Goal: Register for event/course

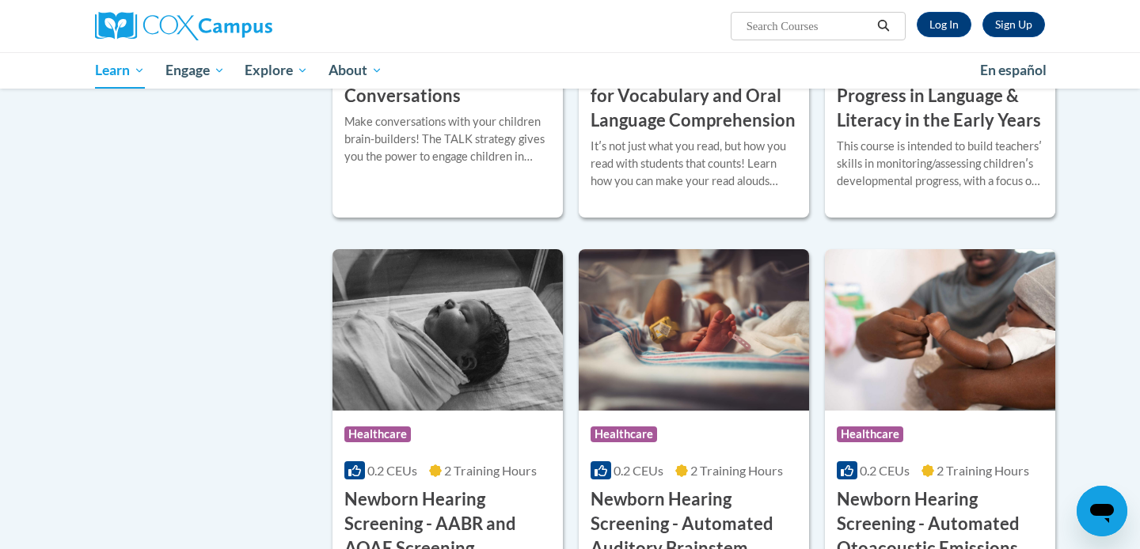
scroll to position [2572, 0]
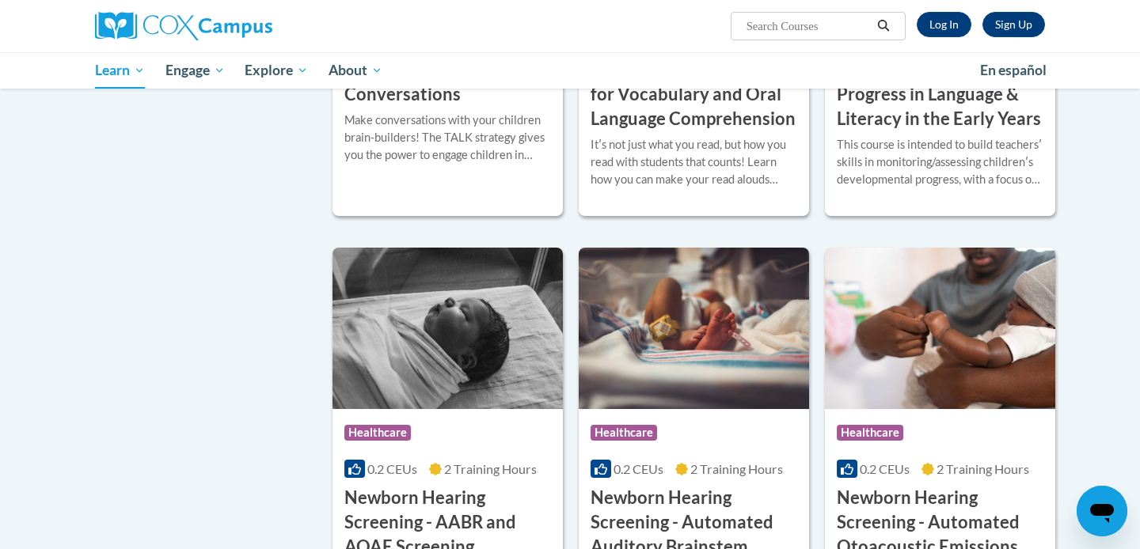
click at [797, 25] on input "Search..." at bounding box center [808, 26] width 127 height 19
type input "teaching"
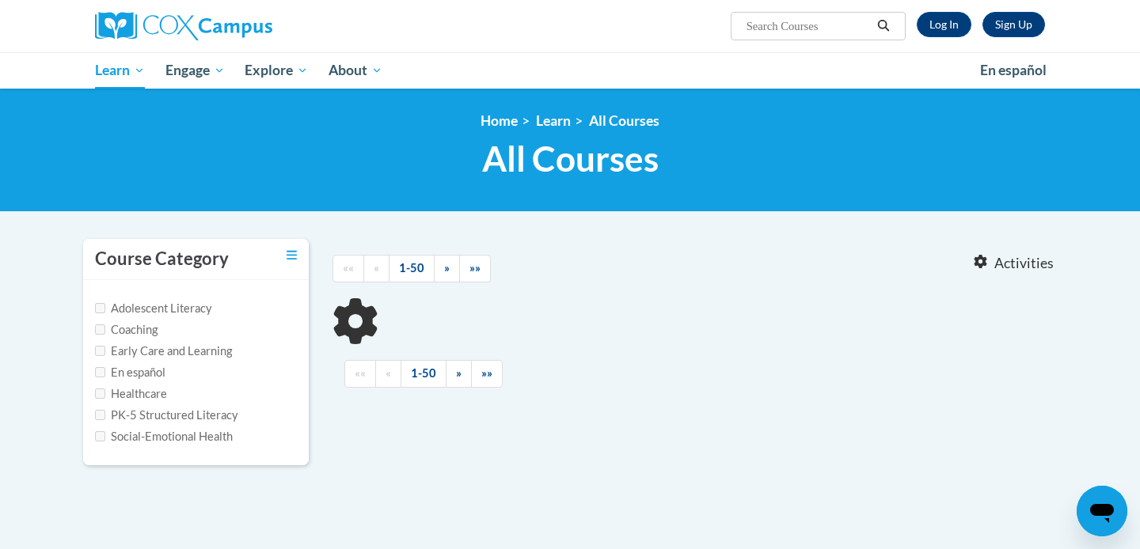
type input "teaching"
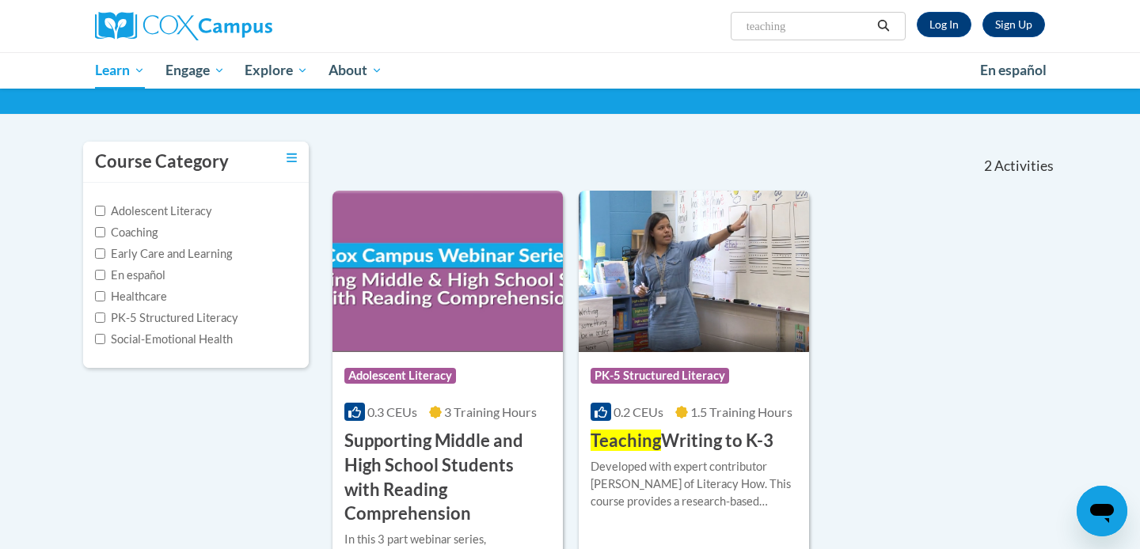
scroll to position [108, 0]
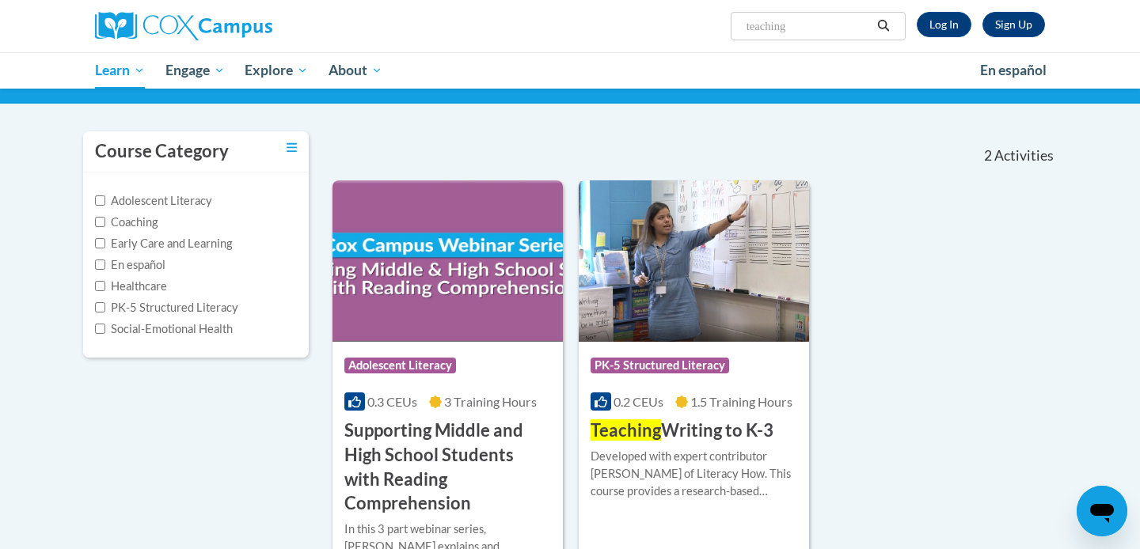
click at [739, 409] on span "1.5 Training Hours" at bounding box center [741, 401] width 102 height 15
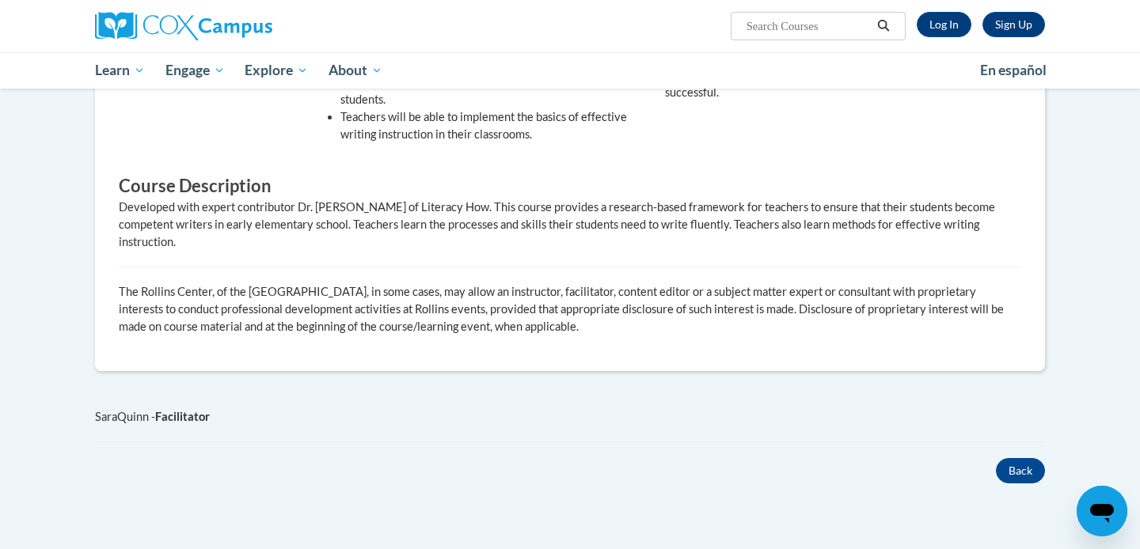
scroll to position [415, 0]
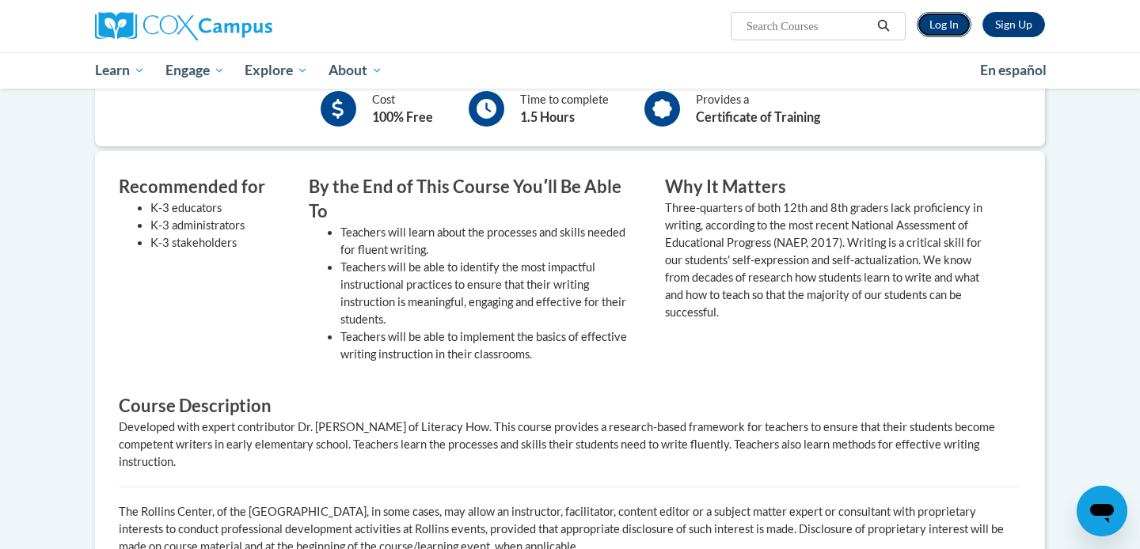
click at [953, 21] on link "Log In" at bounding box center [944, 24] width 55 height 25
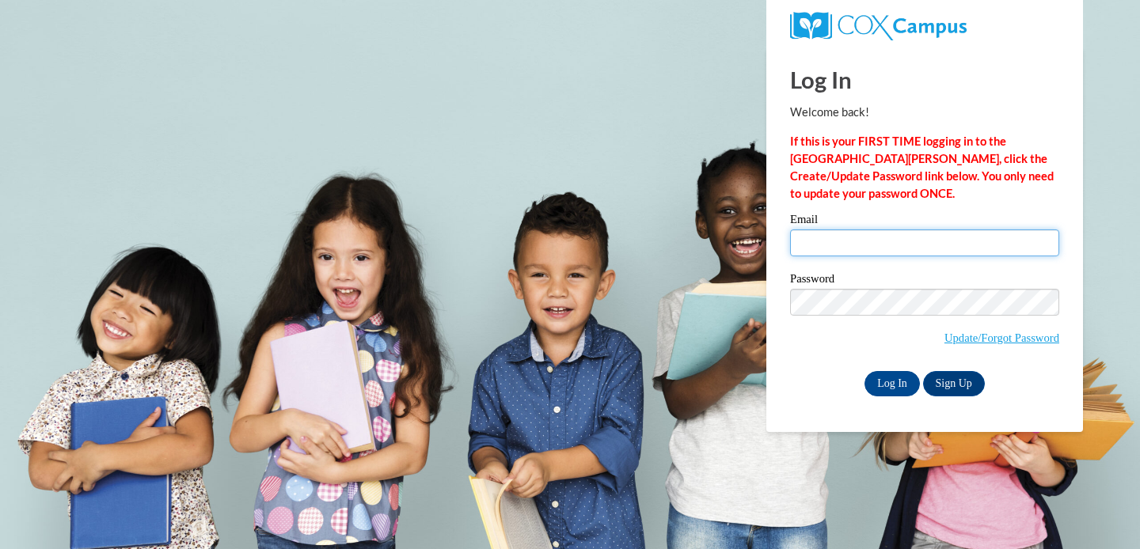
click at [875, 230] on input "Email" at bounding box center [924, 243] width 269 height 27
type input "cebray1798@ung.edu"
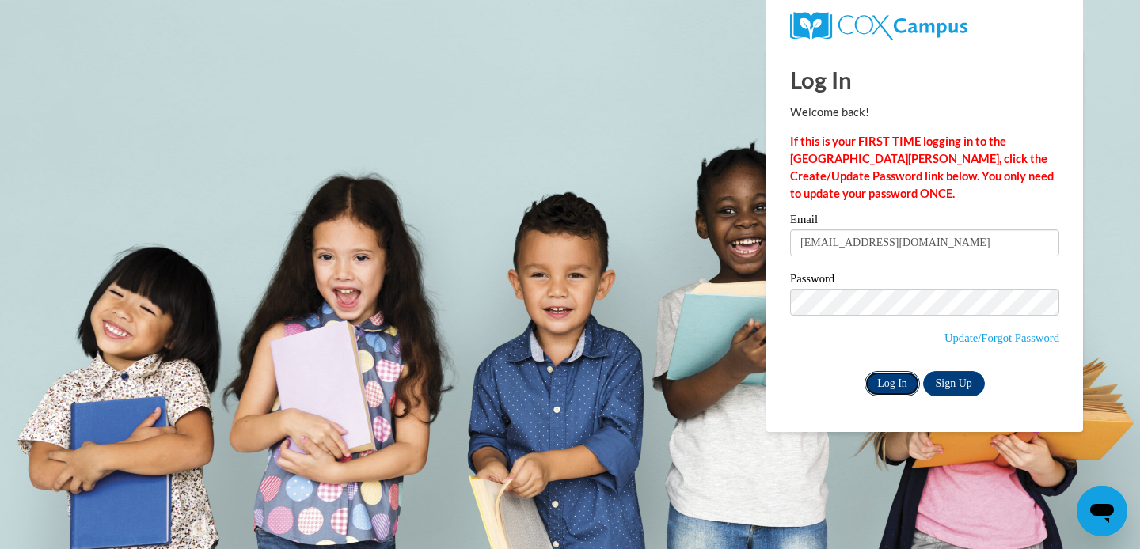
click at [905, 382] on input "Log In" at bounding box center [892, 383] width 55 height 25
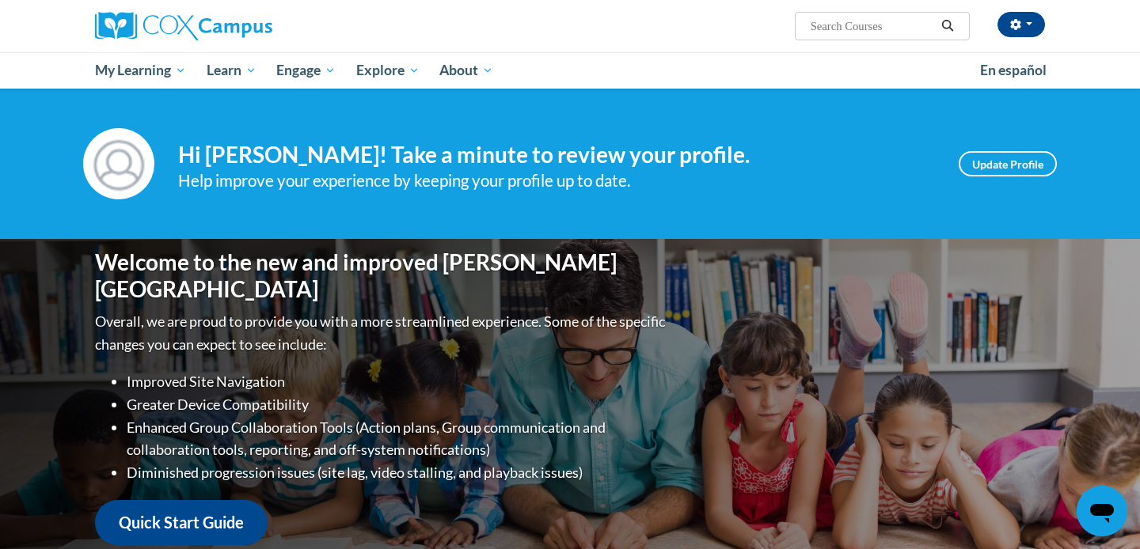
click at [899, 20] on input "Search..." at bounding box center [872, 26] width 127 height 19
type input "teaching"
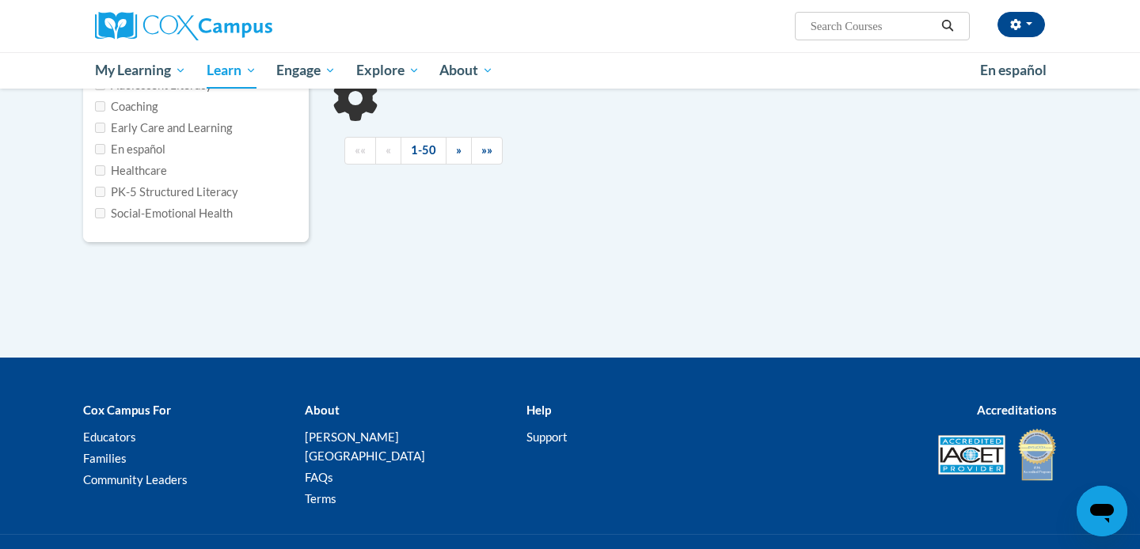
scroll to position [226, 0]
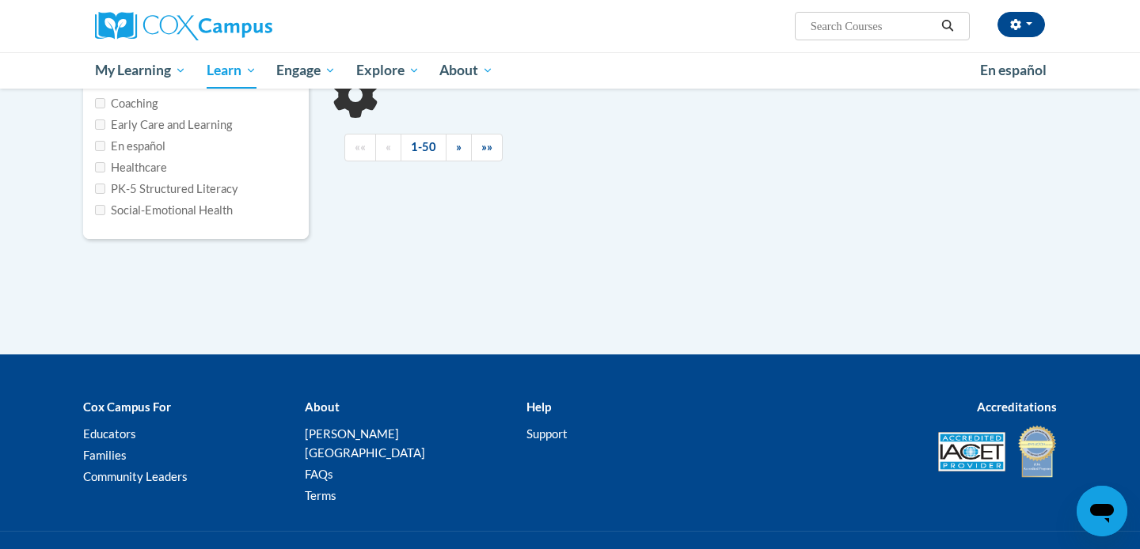
type input "teaching"
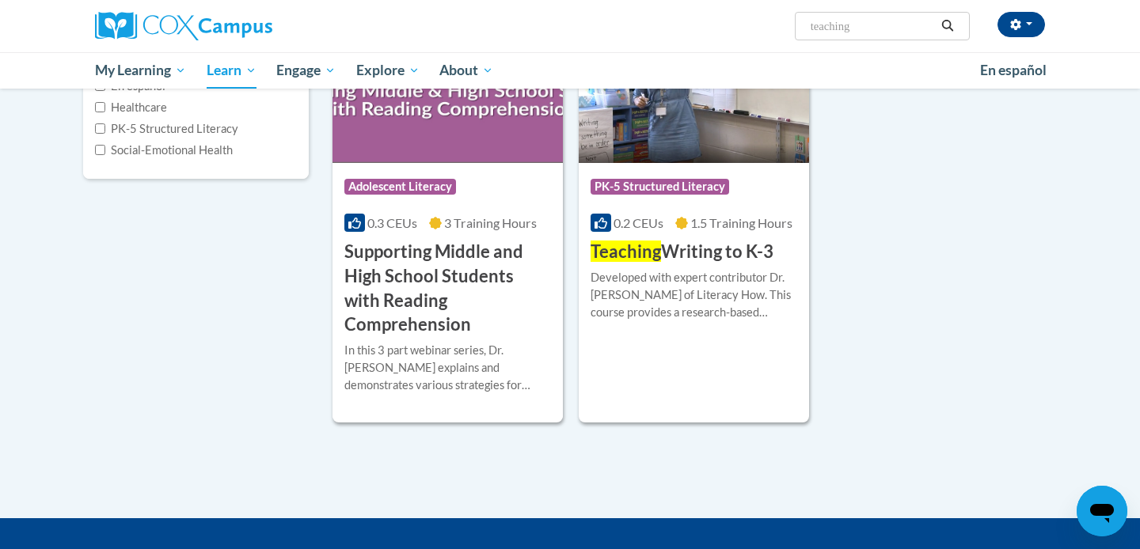
scroll to position [257, 0]
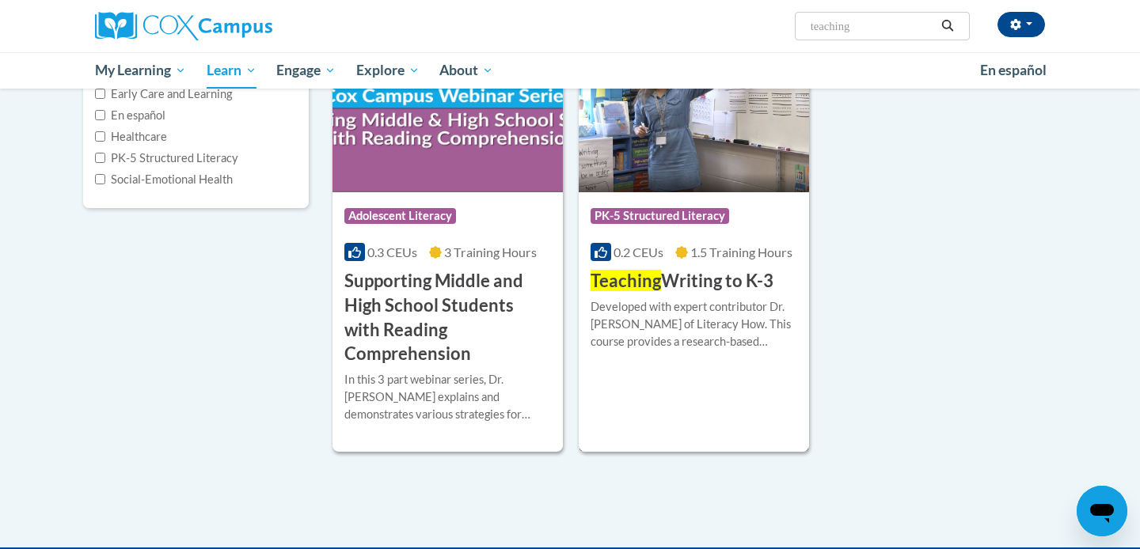
click at [669, 189] on img at bounding box center [694, 112] width 230 height 162
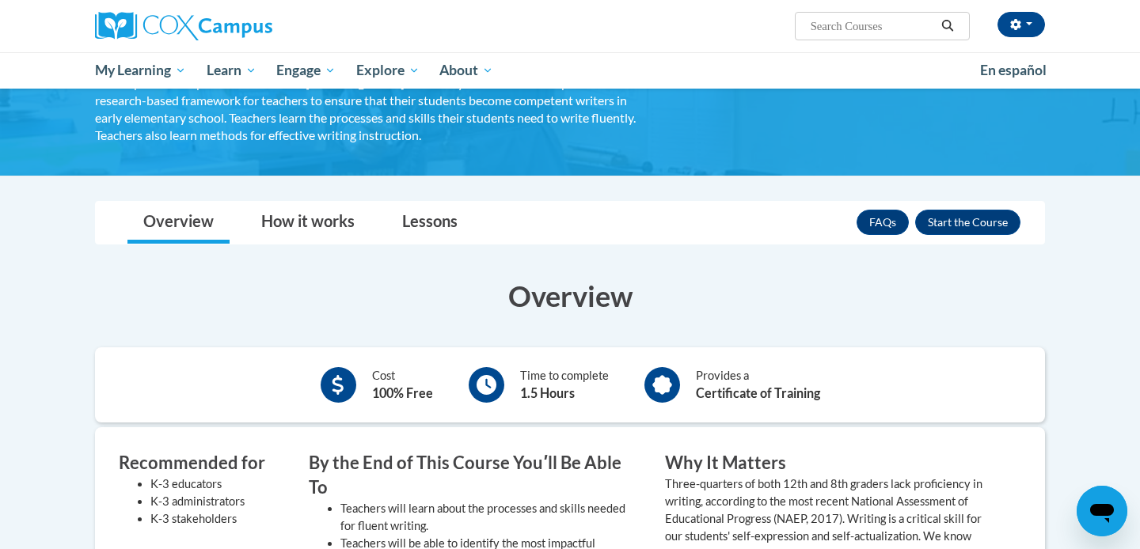
scroll to position [139, 0]
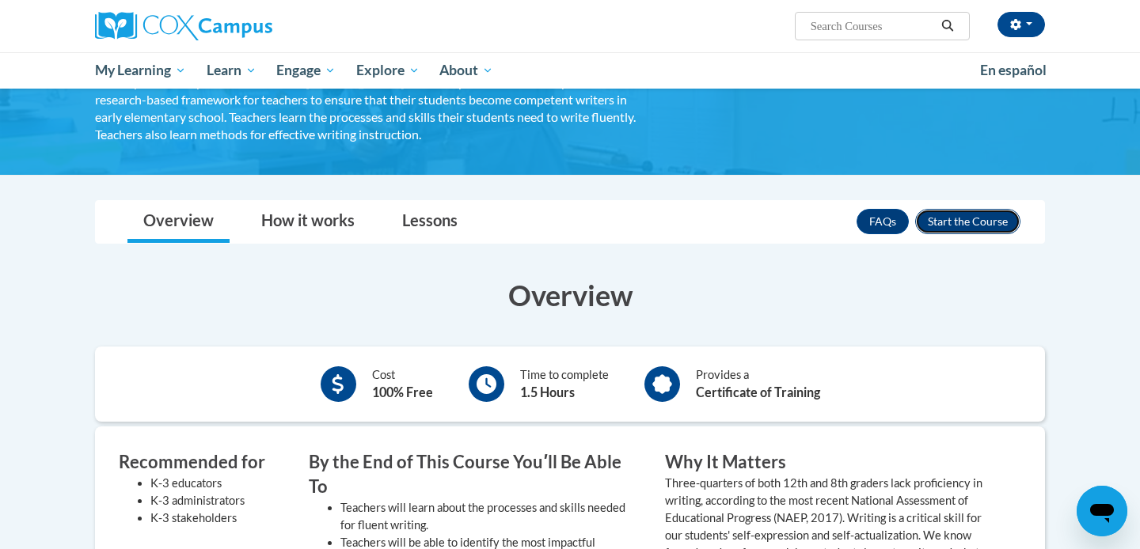
click at [968, 219] on button "Enroll" at bounding box center [967, 221] width 105 height 25
